Goal: Transaction & Acquisition: Book appointment/travel/reservation

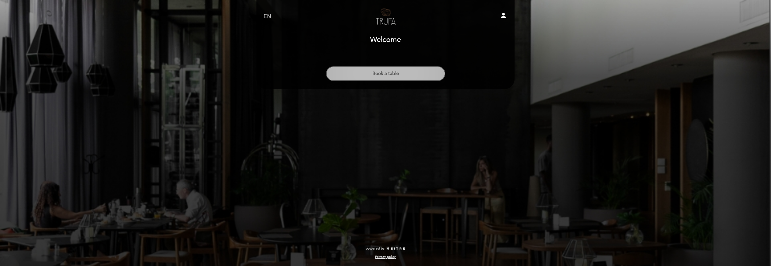
click at [398, 72] on button "Book a table" at bounding box center [385, 73] width 119 height 15
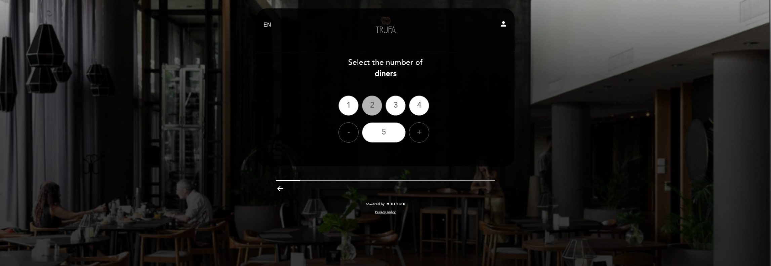
click at [368, 109] on div "2" at bounding box center [372, 105] width 20 height 20
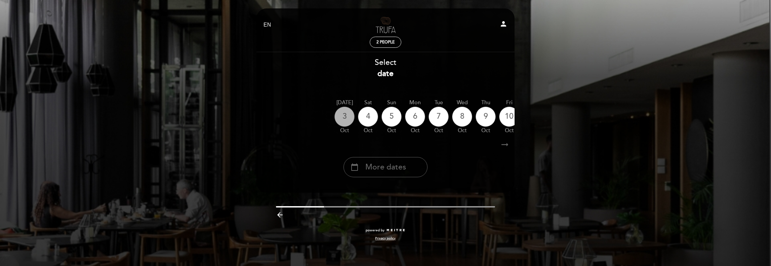
click at [345, 119] on div "3" at bounding box center [344, 116] width 20 height 20
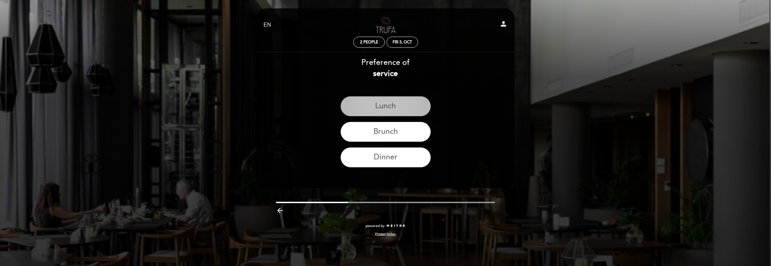
click at [383, 105] on button "Lunch" at bounding box center [385, 106] width 90 height 20
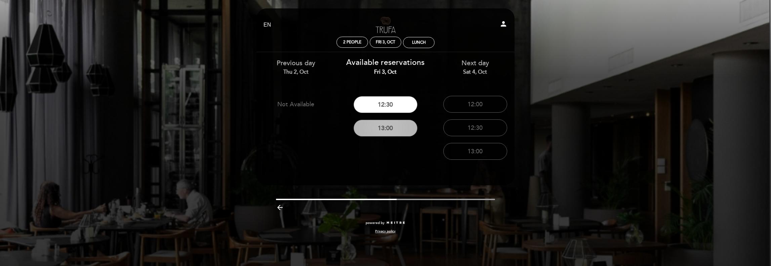
click at [388, 130] on button "13:00" at bounding box center [385, 128] width 64 height 17
